Goal: Task Accomplishment & Management: Manage account settings

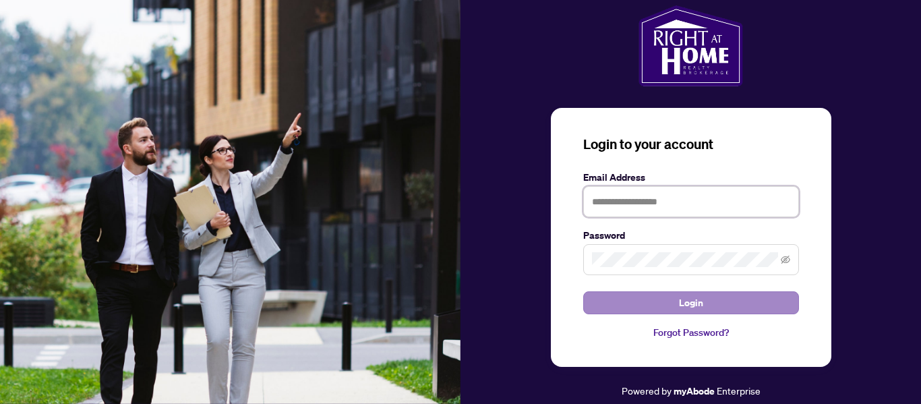
type input "**********"
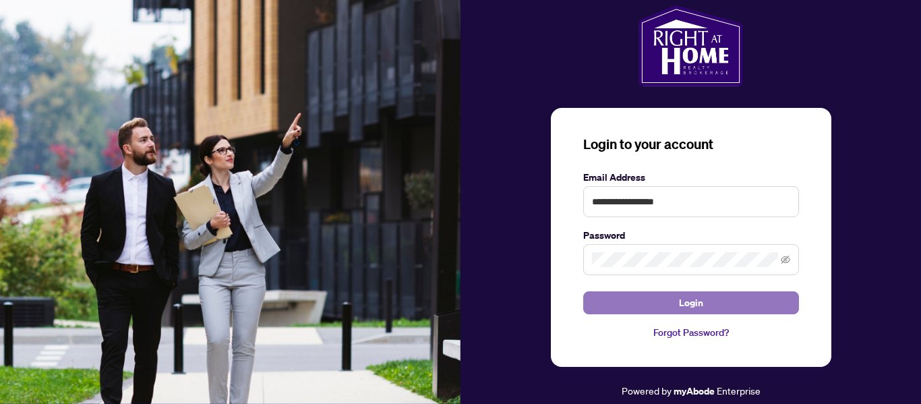
click at [708, 300] on button "Login" at bounding box center [691, 302] width 216 height 23
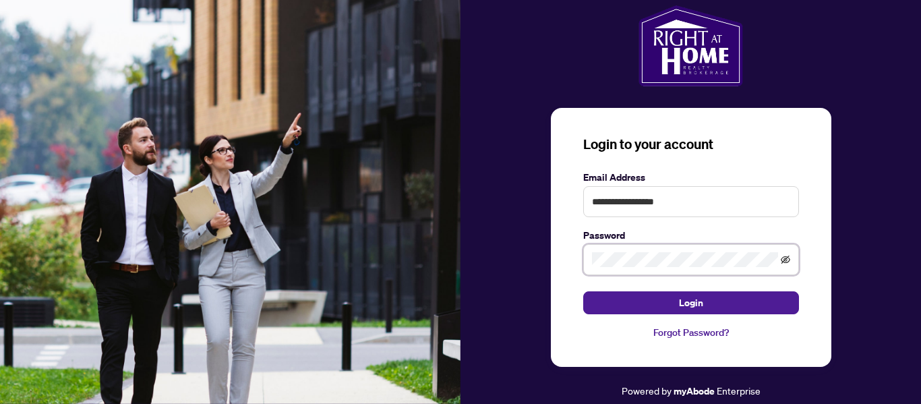
click at [784, 260] on icon "eye-invisible" at bounding box center [785, 259] width 9 height 8
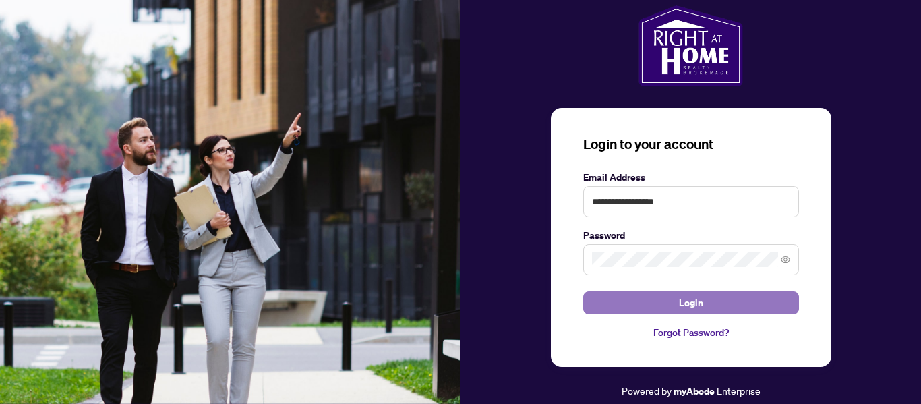
click at [700, 307] on span "Login" at bounding box center [691, 303] width 24 height 22
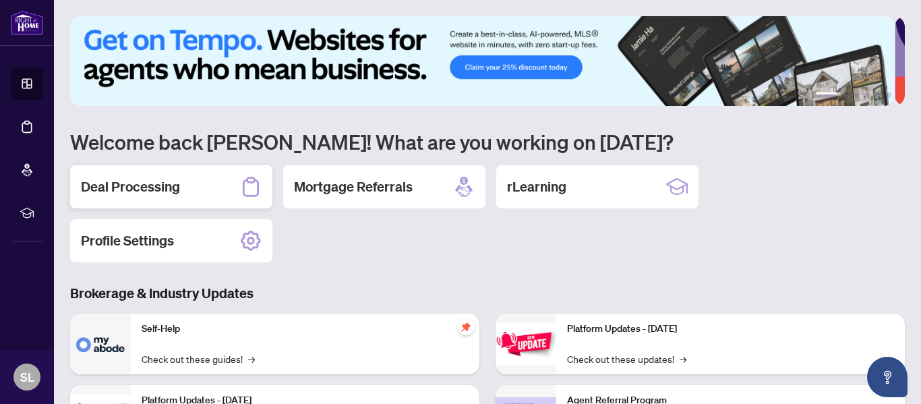
click at [139, 186] on h2 "Deal Processing" at bounding box center [130, 186] width 99 height 19
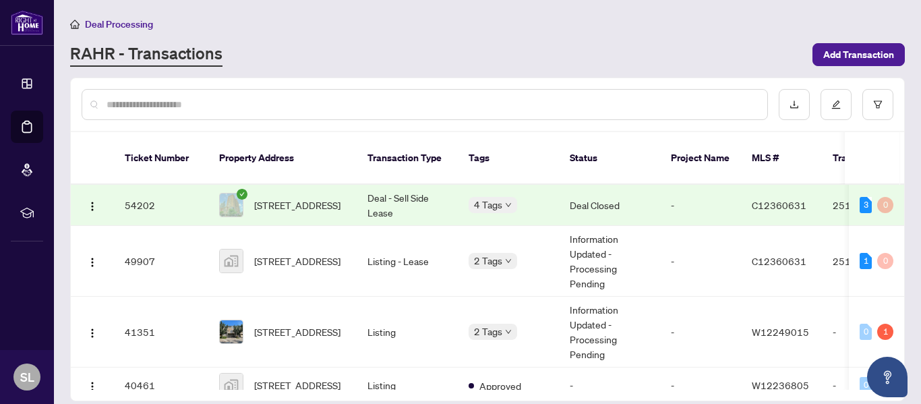
click at [396, 185] on td "Deal - Sell Side Lease" at bounding box center [407, 205] width 101 height 41
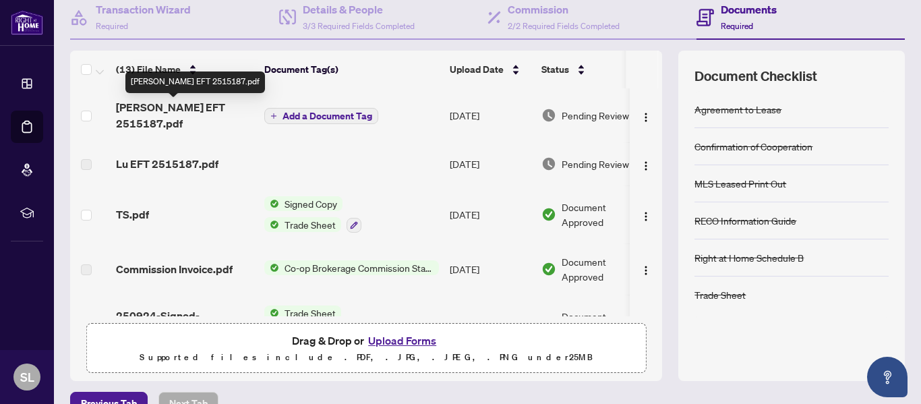
click at [180, 106] on span "[PERSON_NAME] EFT 2515187.pdf" at bounding box center [185, 115] width 138 height 32
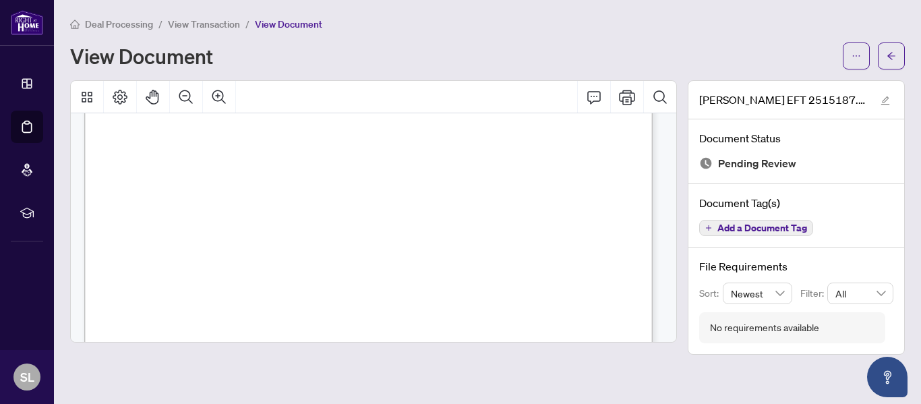
scroll to position [534, 0]
